Goal: Task Accomplishment & Management: Manage account settings

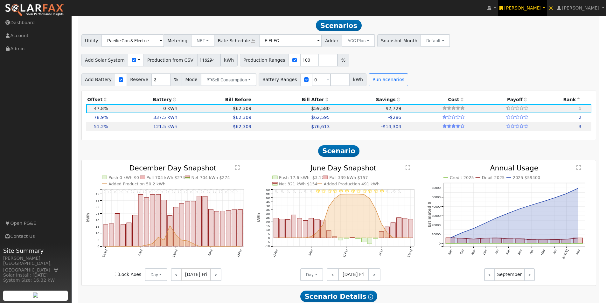
click at [531, 6] on span "[PERSON_NAME]" at bounding box center [523, 7] width 37 height 5
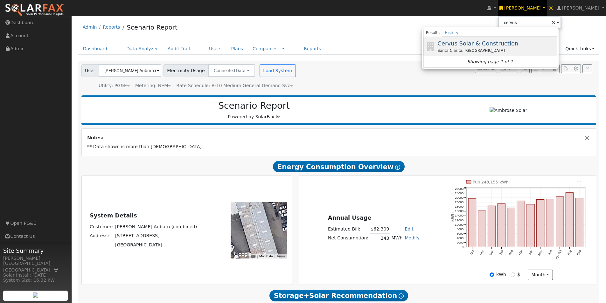
click at [487, 43] on span "Cervus Solar & Construction" at bounding box center [478, 43] width 81 height 7
type input "Cervus Solar & Construction"
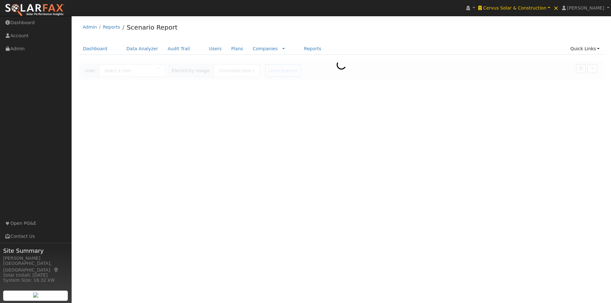
type input "[PERSON_NAME] Auburn (combined)"
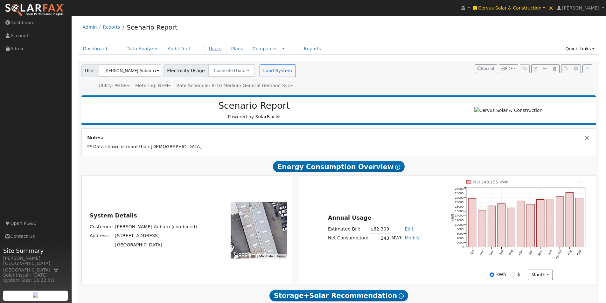
click at [204, 46] on link "Users" at bounding box center [215, 49] width 22 height 12
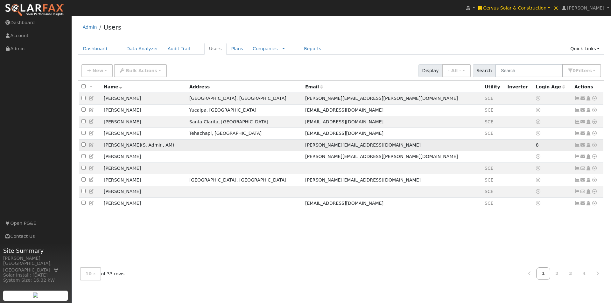
click at [394, 151] on td "[PERSON_NAME][EMAIL_ADDRESS][DOMAIN_NAME]" at bounding box center [393, 145] width 180 height 12
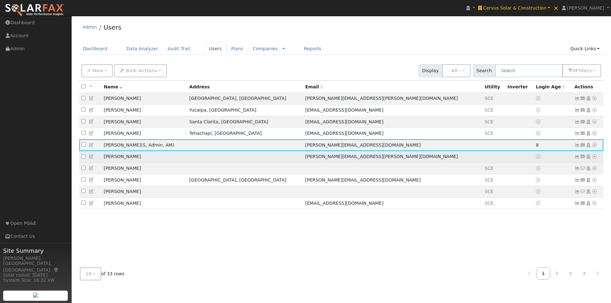
click at [371, 156] on td "paul.cardey@gmail.com" at bounding box center [393, 157] width 180 height 12
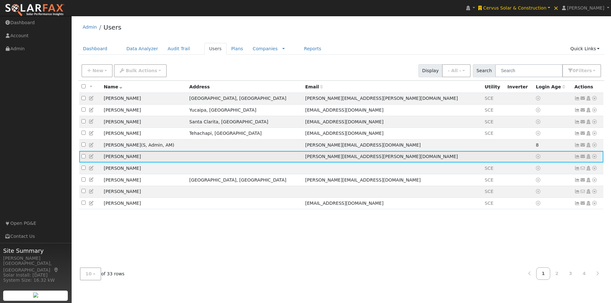
click at [594, 159] on icon at bounding box center [595, 156] width 6 height 4
click at [527, 208] on link "Utility" at bounding box center [528, 205] width 44 height 9
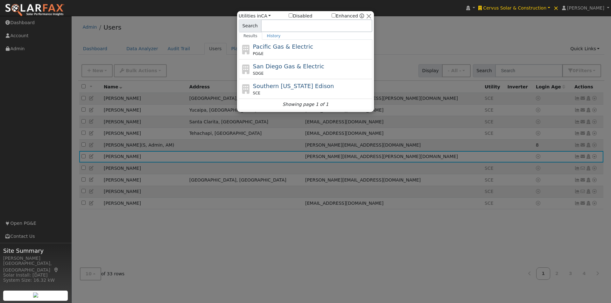
click at [336, 16] on input "Enhanced" at bounding box center [334, 15] width 4 height 4
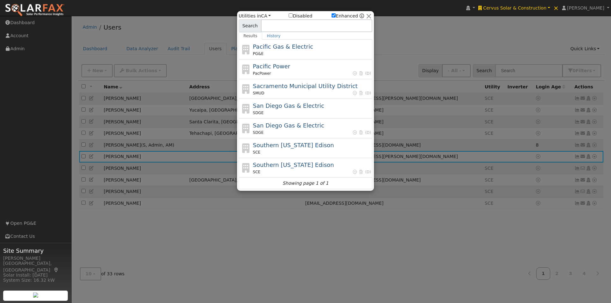
click at [336, 15] on input "Enhanced" at bounding box center [334, 15] width 4 height 4
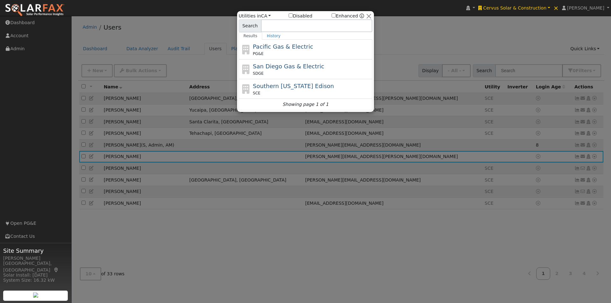
click at [336, 14] on input "Enhanced" at bounding box center [334, 15] width 4 height 4
checkbox input "true"
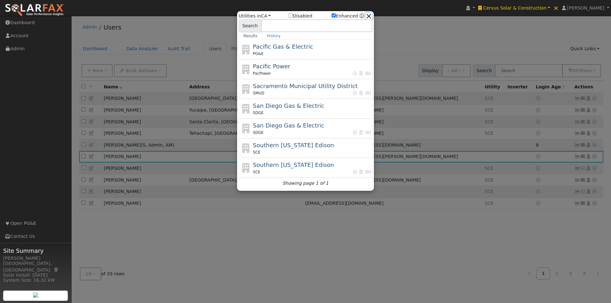
click at [368, 16] on button "button" at bounding box center [369, 16] width 7 height 7
